Goal: Navigation & Orientation: Find specific page/section

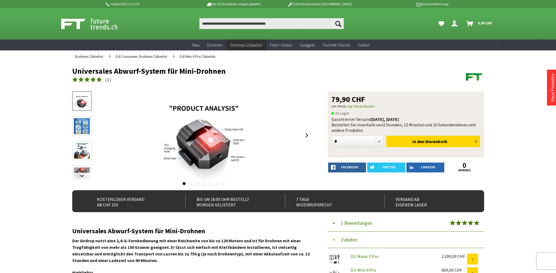
click at [306, 135] on link at bounding box center [307, 135] width 8 height 19
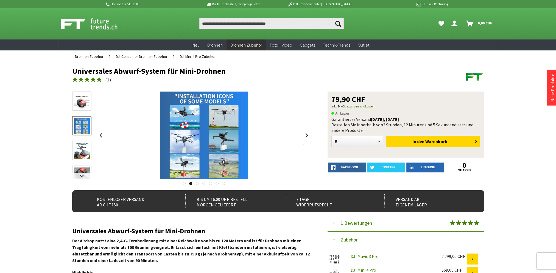
click at [306, 135] on link at bounding box center [307, 135] width 8 height 19
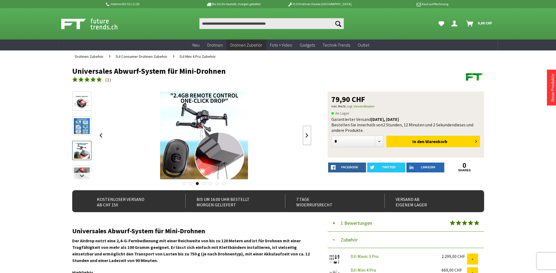
click at [306, 135] on link at bounding box center [307, 135] width 8 height 19
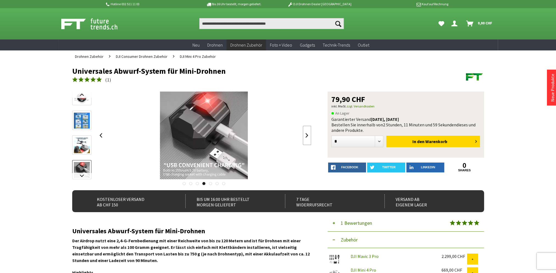
click at [306, 135] on link at bounding box center [307, 135] width 8 height 19
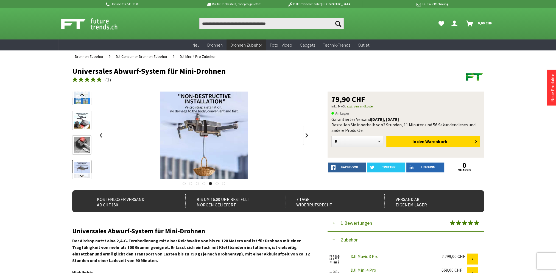
click at [306, 135] on link at bounding box center [307, 135] width 8 height 19
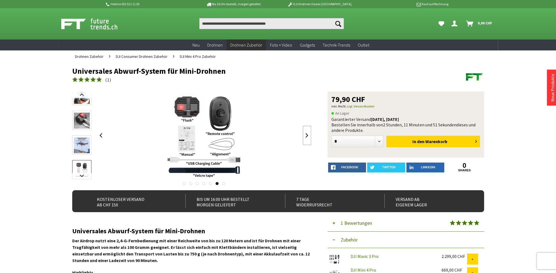
click at [306, 135] on link at bounding box center [307, 135] width 8 height 19
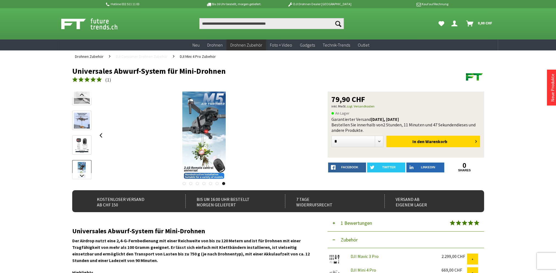
click at [146, 55] on span "DJI Consumer Drohnen Zubehör" at bounding box center [142, 56] width 52 height 5
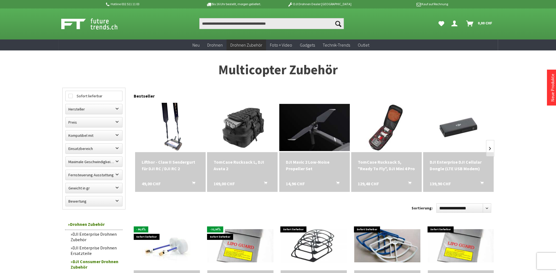
scroll to position [137, 0]
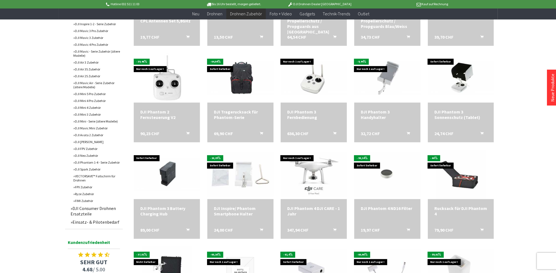
scroll to position [329, 0]
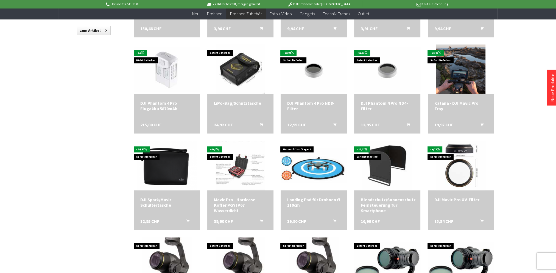
scroll to position [604, 0]
